Goal: Find specific page/section: Find specific page/section

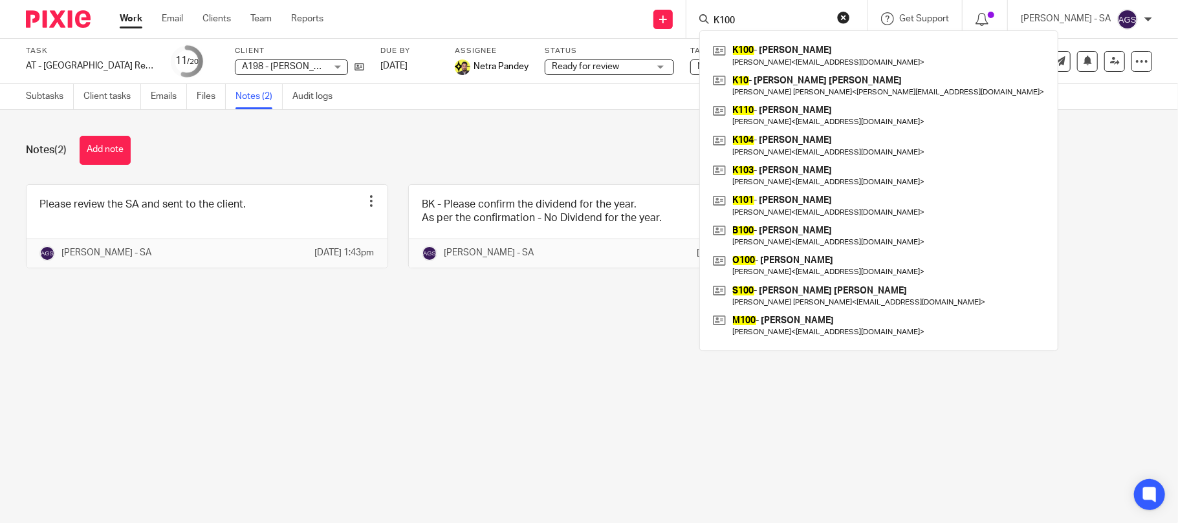
click at [765, 18] on input "K100" at bounding box center [770, 22] width 116 height 12
type input "S124"
click button "submit" at bounding box center [0, 0] width 0 height 0
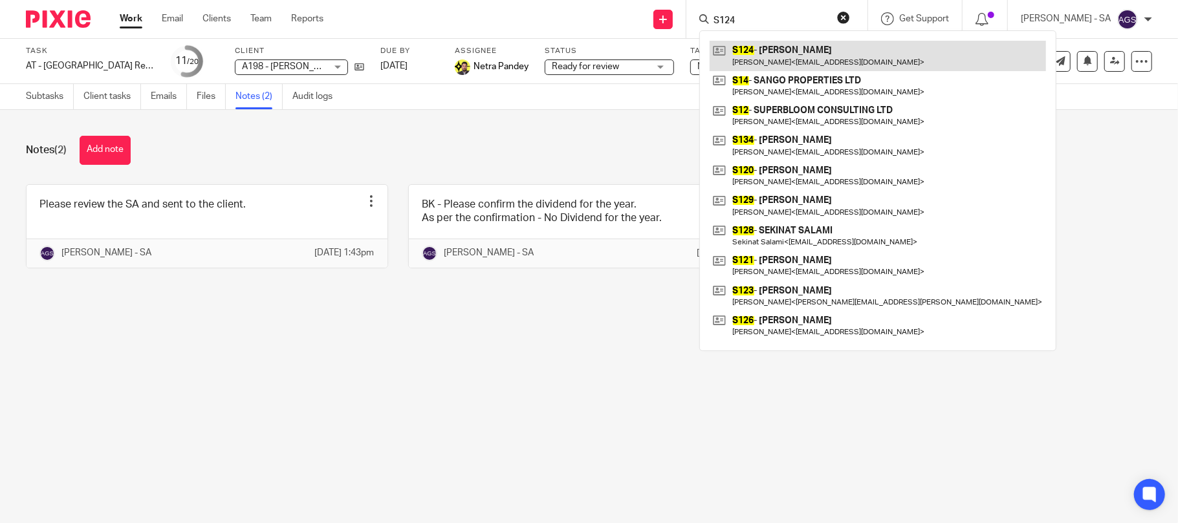
drag, startPoint x: 793, startPoint y: 50, endPoint x: 793, endPoint y: 57, distance: 7.1
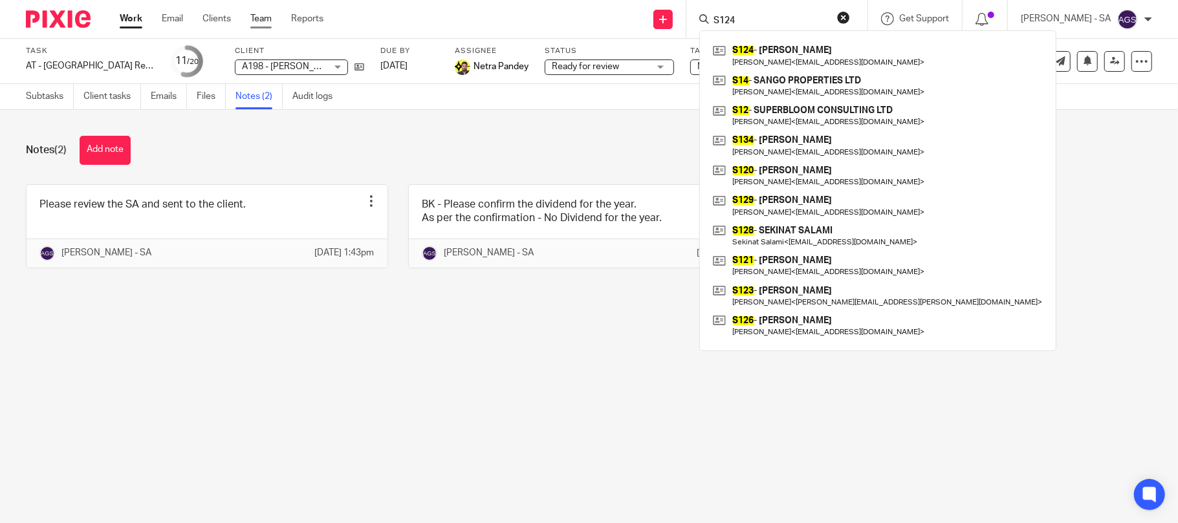
click at [268, 17] on link "Team" at bounding box center [260, 18] width 21 height 13
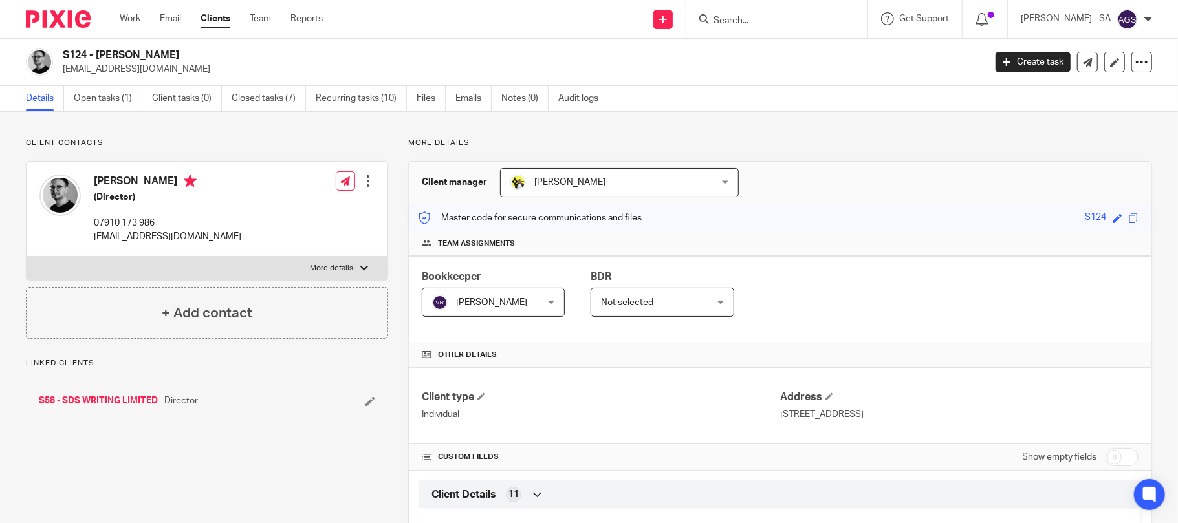
drag, startPoint x: 97, startPoint y: 179, endPoint x: 159, endPoint y: 180, distance: 62.1
click at [159, 180] on h4 "Shain Shapiro" at bounding box center [168, 183] width 148 height 16
copy h4 "Shain Shapiro"
click at [740, 78] on div "S124 - SHAIN SHAPIRO shainshapiro@gmail.com Create task Update from Companies H…" at bounding box center [589, 62] width 1178 height 47
click at [614, 49] on h2 "S124 - [PERSON_NAME]" at bounding box center [428, 56] width 731 height 14
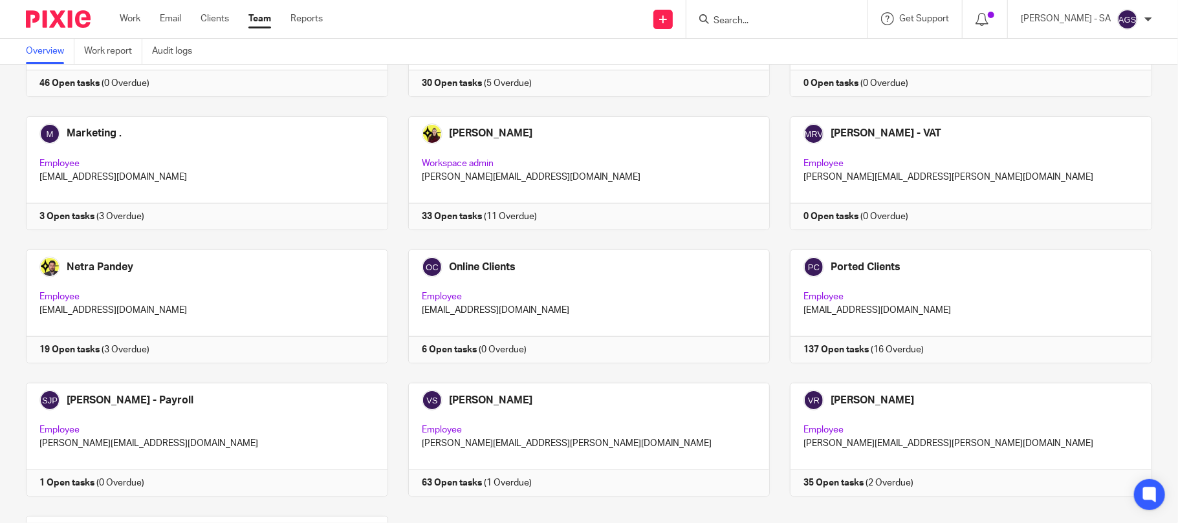
scroll to position [690, 0]
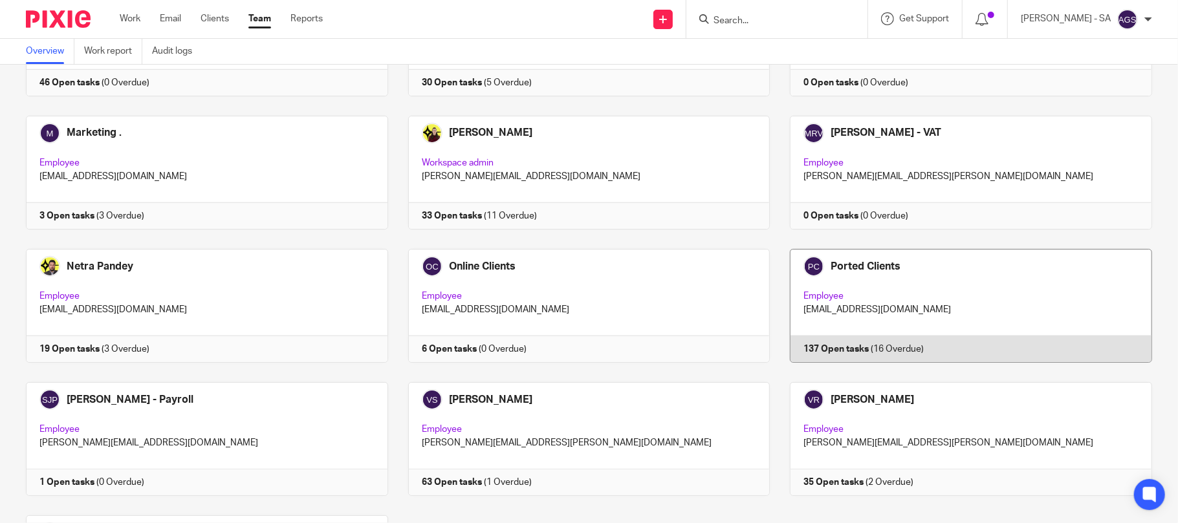
click at [910, 327] on link at bounding box center [961, 306] width 382 height 114
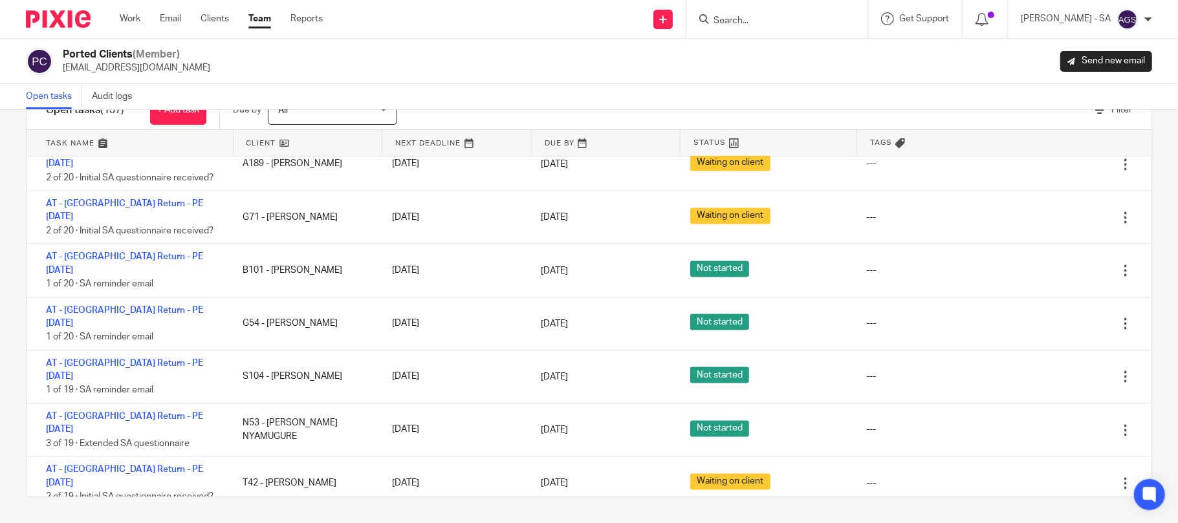
scroll to position [1675, 0]
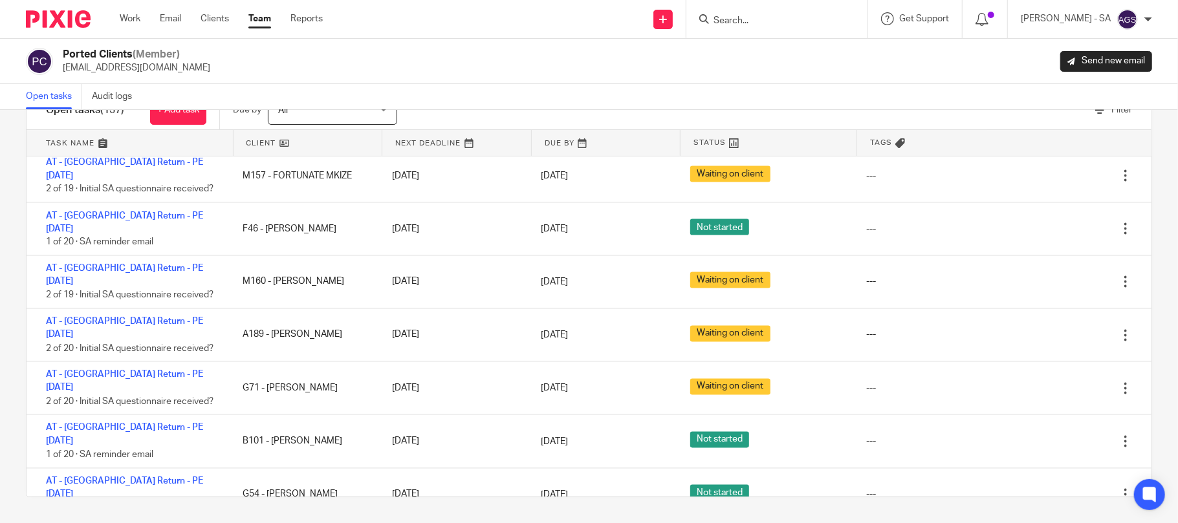
click at [791, 65] on div "Ported Clients (Member) [EMAIL_ADDRESS][DOMAIN_NAME] Send new email" at bounding box center [589, 61] width 1127 height 27
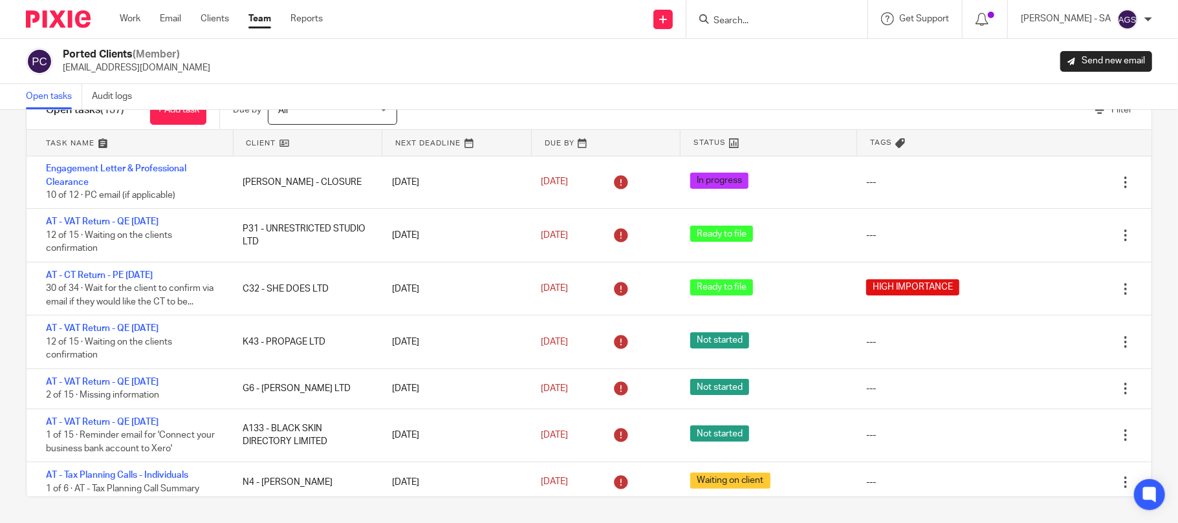
scroll to position [0, 0]
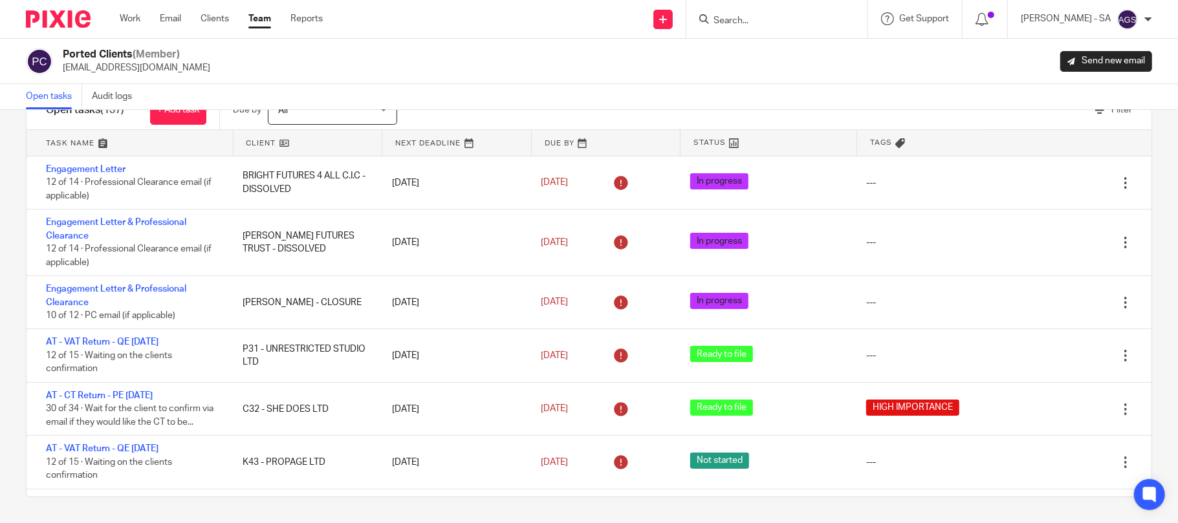
click at [1138, 179] on div "Filter tasks Only show tasks matching all of these conditions 1 Client name Is …" at bounding box center [589, 316] width 1178 height 413
click at [748, 78] on div "Ported Clients (Member) [EMAIL_ADDRESS][DOMAIN_NAME] Send new email" at bounding box center [589, 61] width 1178 height 45
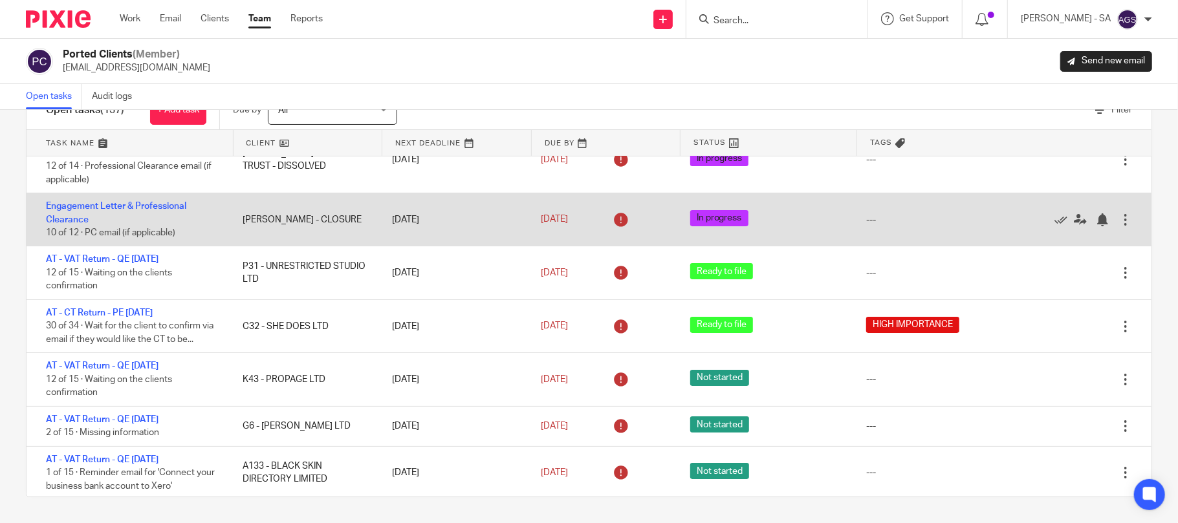
scroll to position [172, 0]
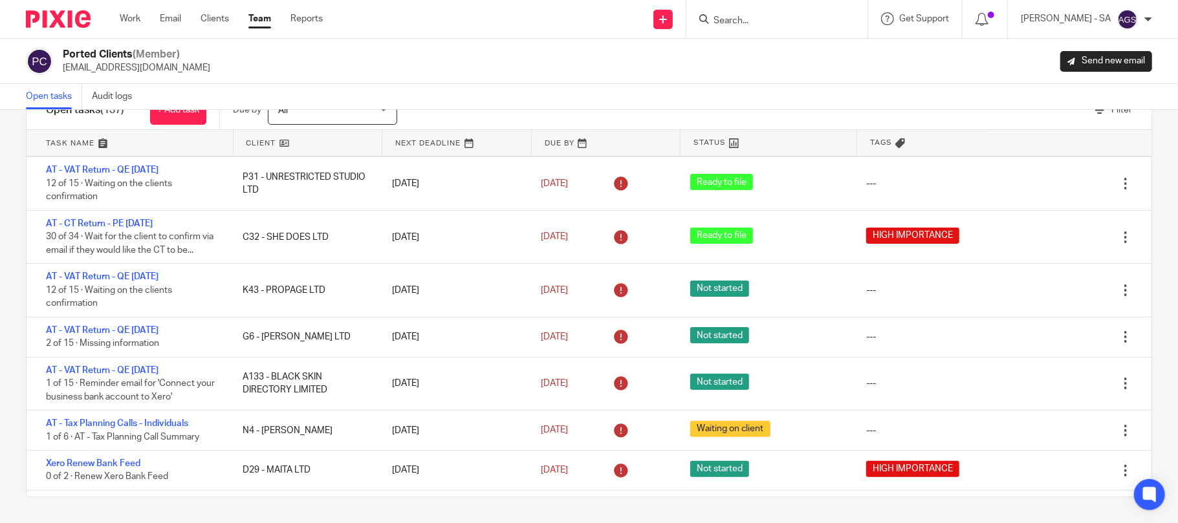
click at [652, 78] on div "Ported Clients (Member) [EMAIL_ADDRESS][DOMAIN_NAME] Send new email" at bounding box center [589, 61] width 1178 height 45
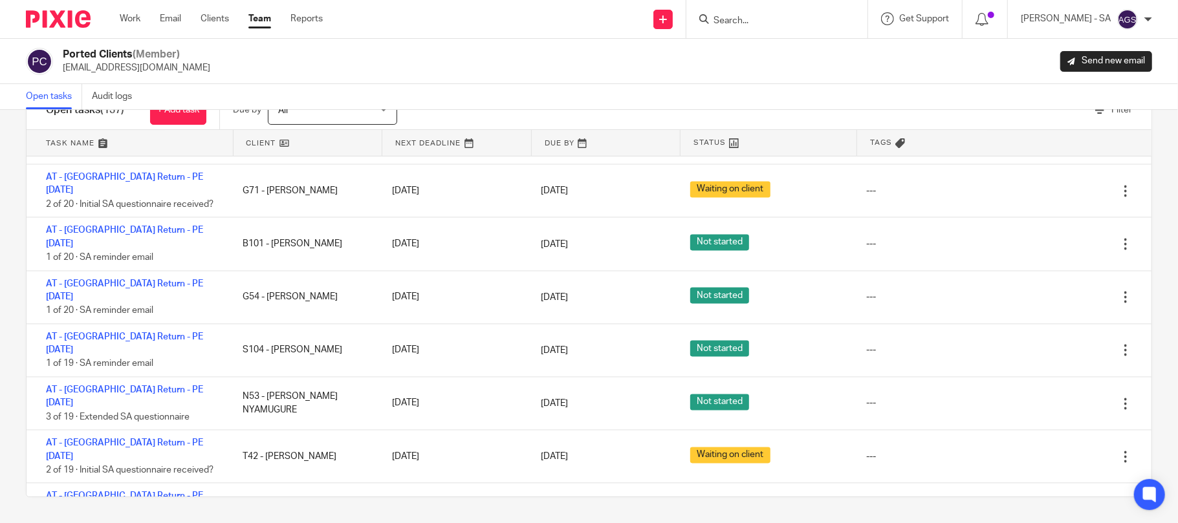
scroll to position [1898, 0]
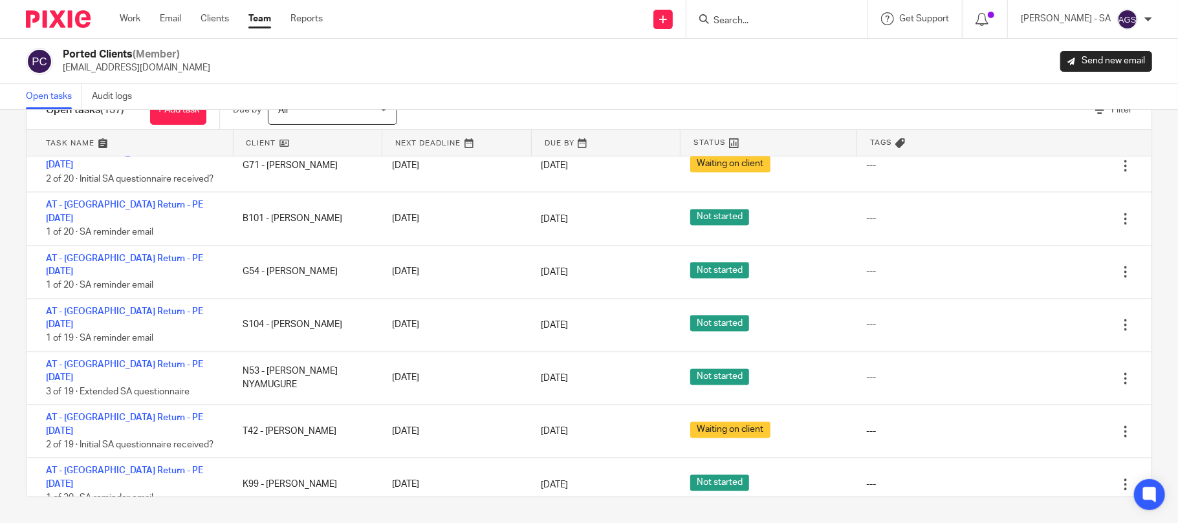
click at [665, 76] on div "Ported Clients (Member) [EMAIL_ADDRESS][DOMAIN_NAME] Send new email" at bounding box center [589, 61] width 1178 height 45
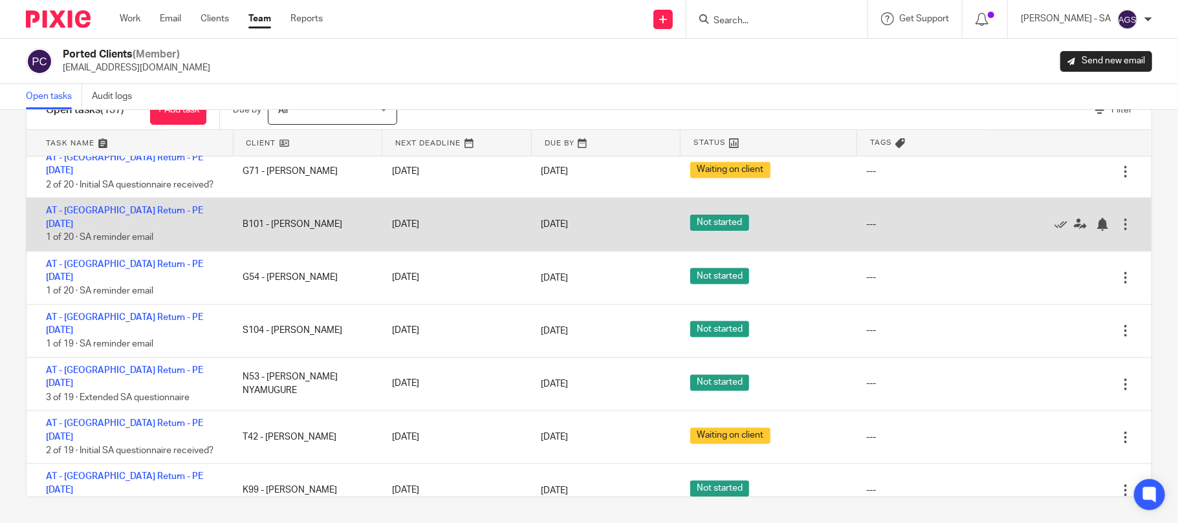
scroll to position [1553, 0]
